Goal: Information Seeking & Learning: Learn about a topic

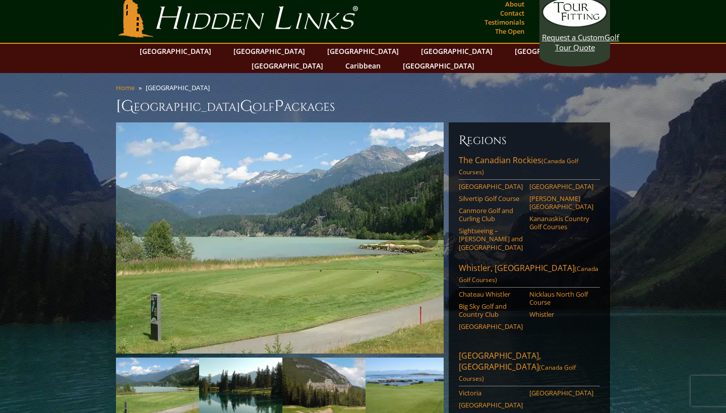
scroll to position [6, 0]
click at [434, 228] on link "Next" at bounding box center [428, 238] width 20 height 20
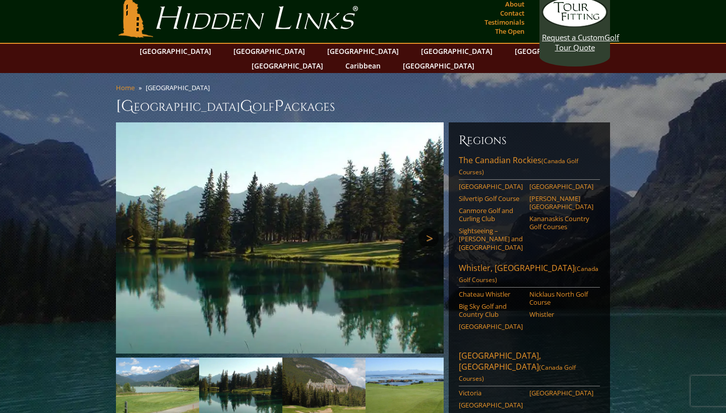
click at [434, 228] on link "Next" at bounding box center [428, 238] width 20 height 20
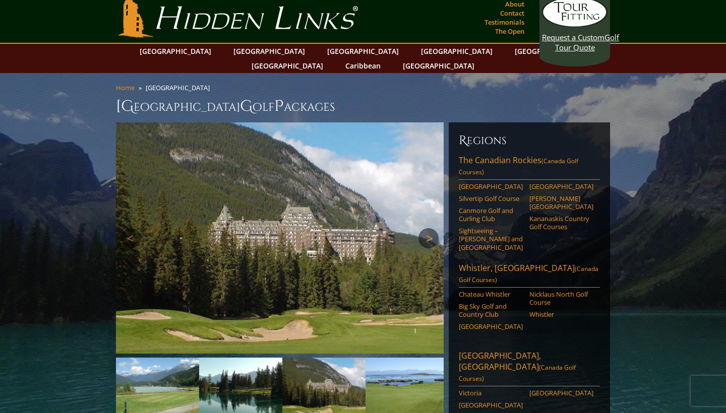
click at [434, 228] on link "Next" at bounding box center [428, 238] width 20 height 20
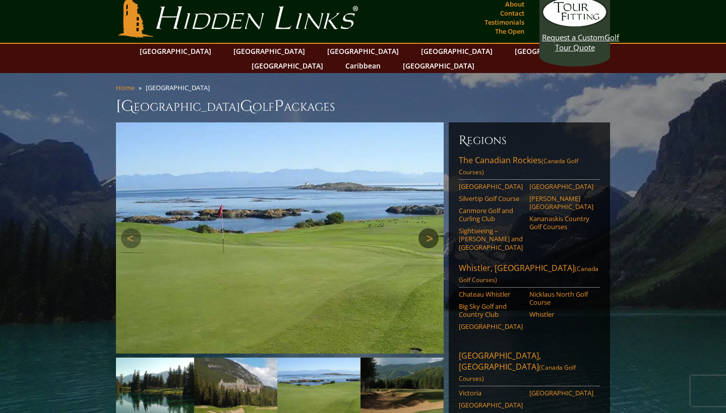
click at [434, 228] on link "Next" at bounding box center [428, 238] width 20 height 20
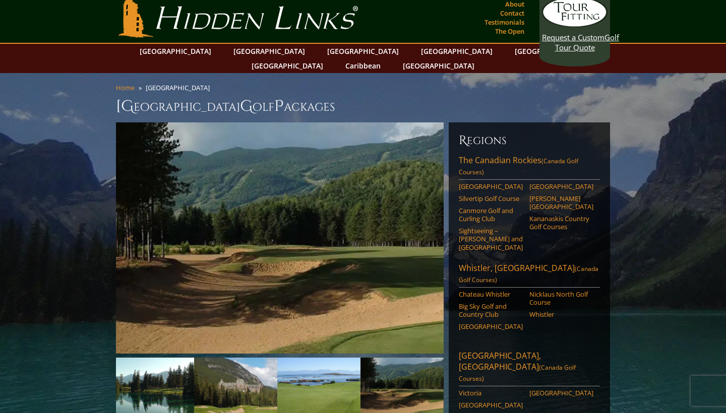
click at [434, 228] on link "Next" at bounding box center [428, 238] width 20 height 20
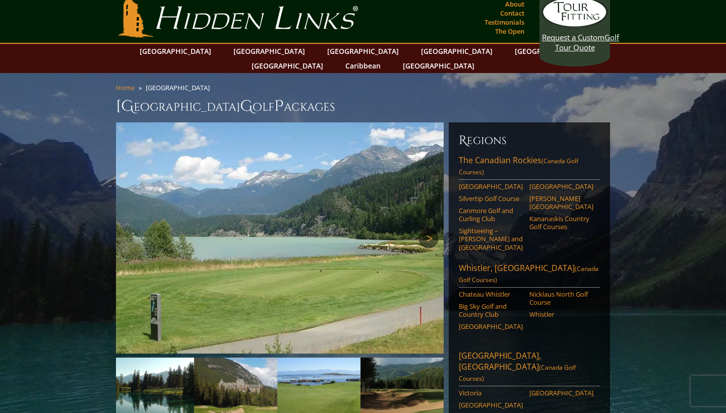
click at [434, 228] on link "Next" at bounding box center [428, 238] width 20 height 20
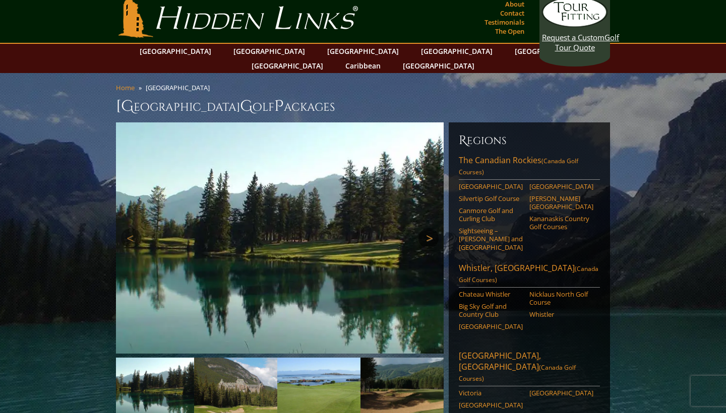
click at [434, 228] on link "Next" at bounding box center [428, 238] width 20 height 20
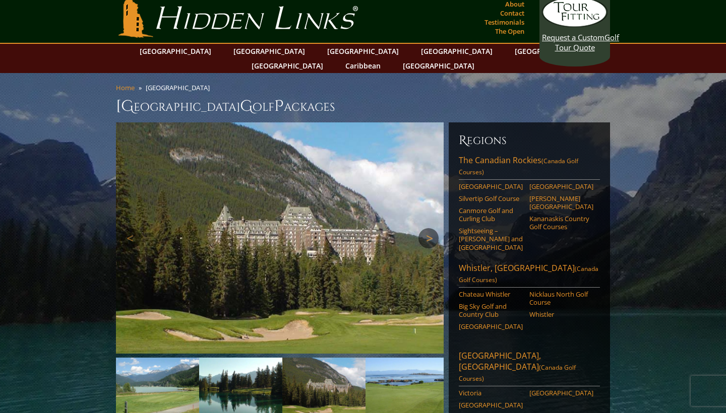
click at [434, 228] on link "Next" at bounding box center [428, 238] width 20 height 20
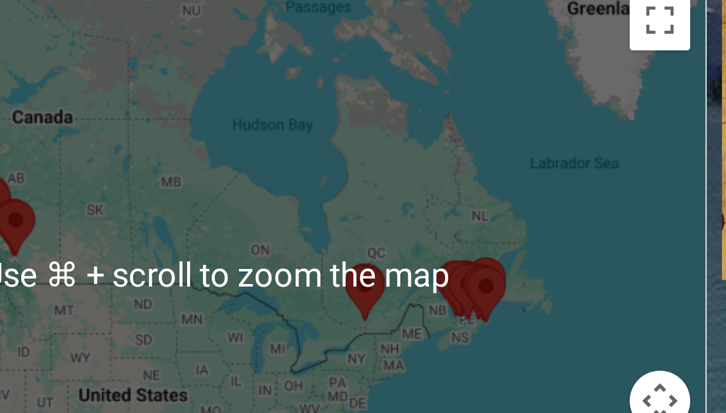
scroll to position [652, 0]
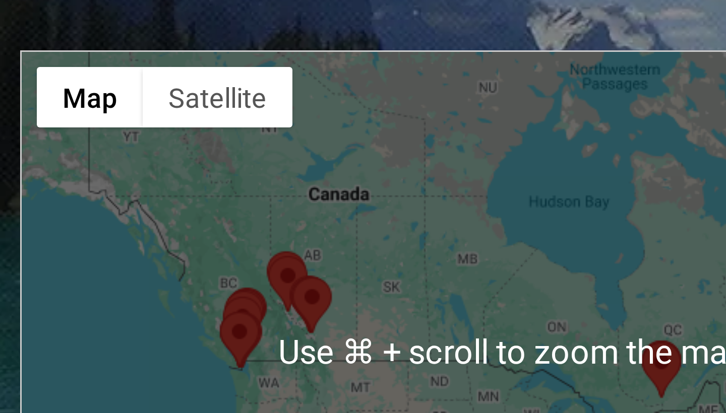
click at [116, 267] on div at bounding box center [279, 367] width 326 height 201
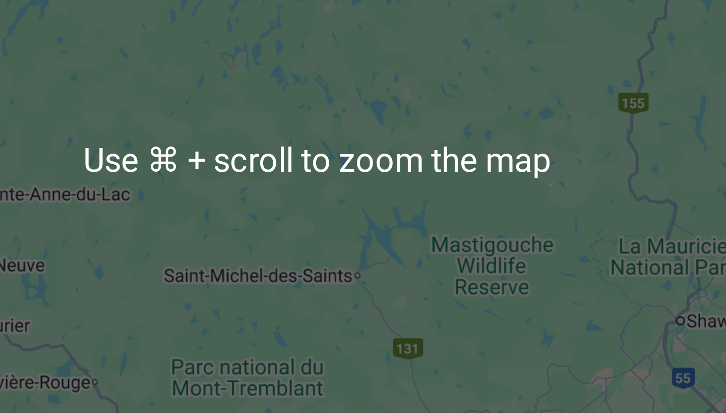
scroll to position [692, 0]
